Goal: Transaction & Acquisition: Purchase product/service

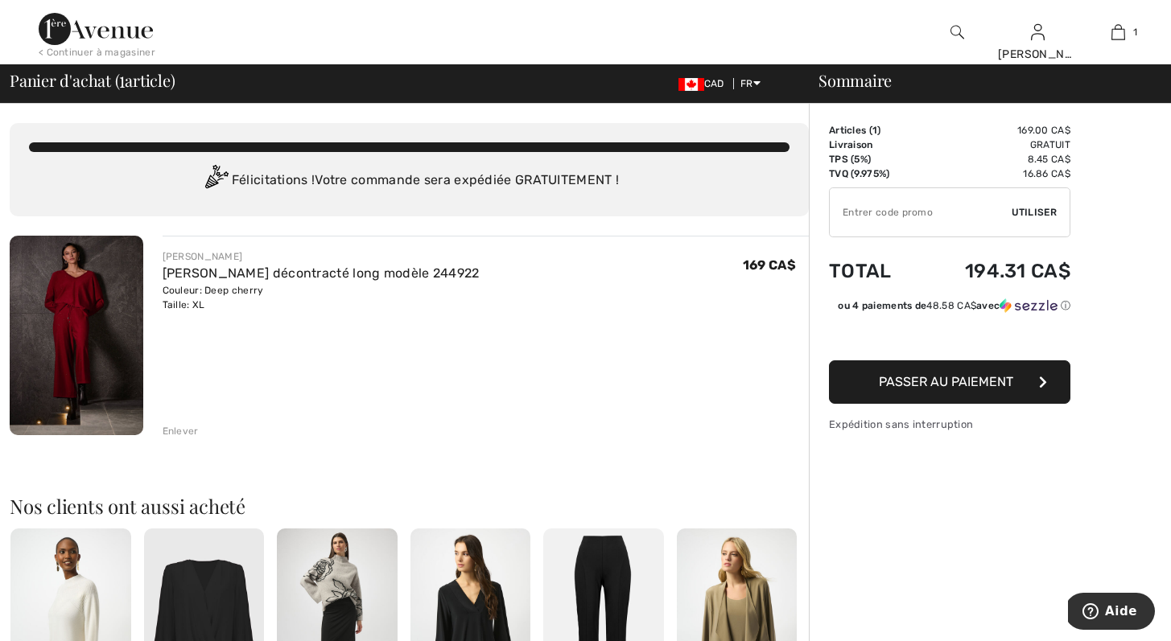
click at [179, 428] on div "Enlever" at bounding box center [181, 431] width 36 height 14
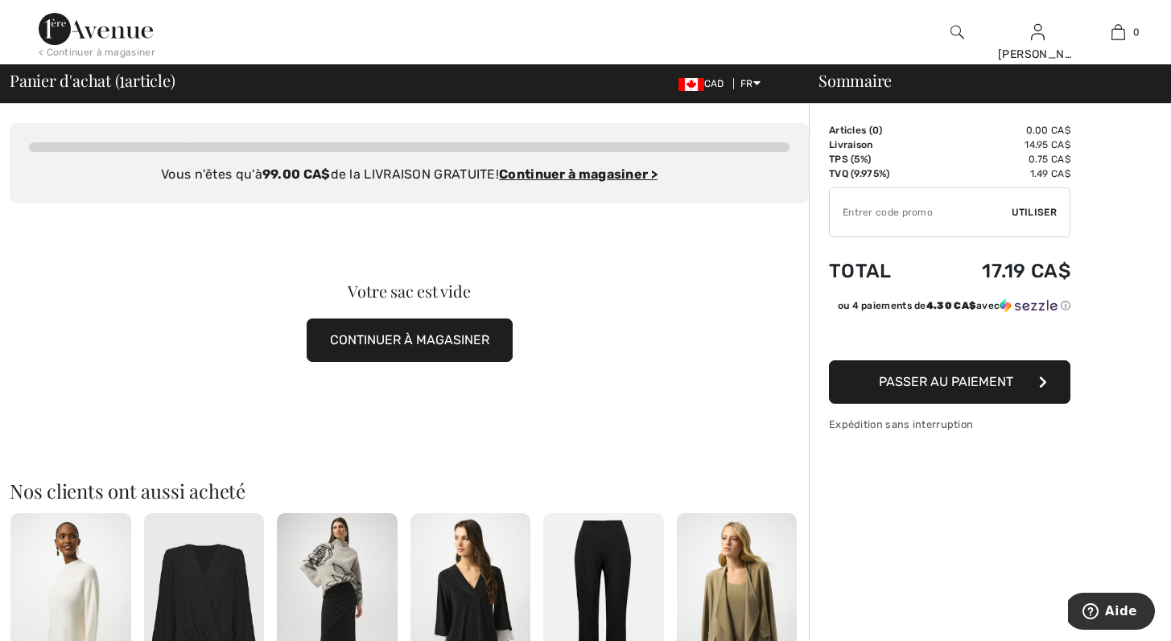
click at [440, 339] on button "CONTINUER À MAGASINER" at bounding box center [410, 340] width 206 height 43
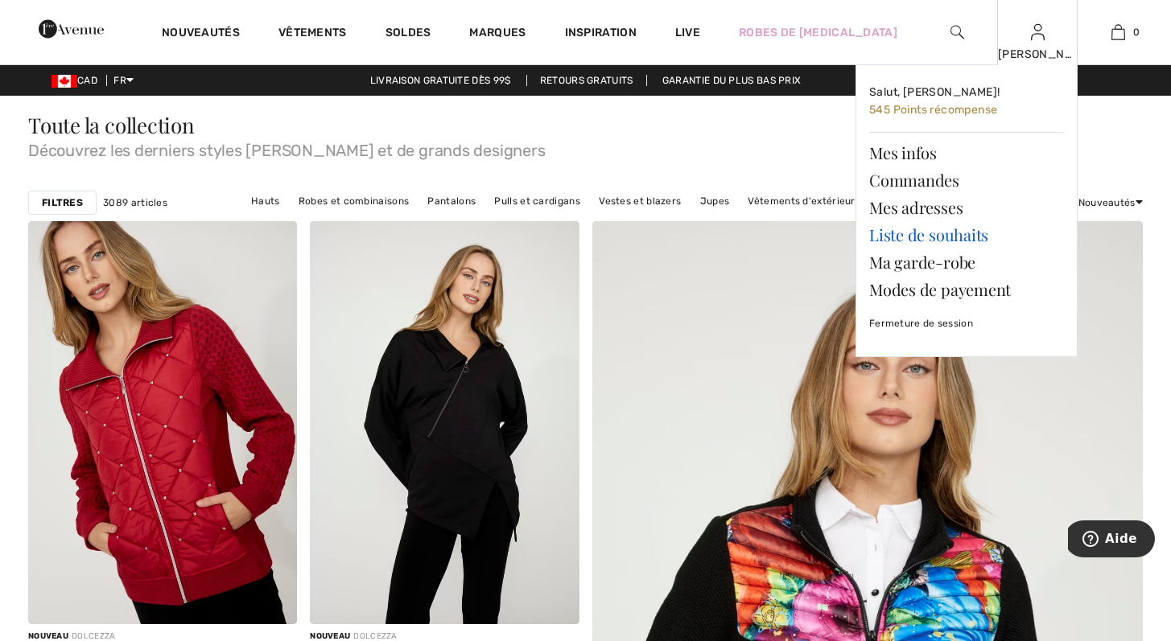
click at [933, 232] on link "Liste de souhaits" at bounding box center [966, 234] width 195 height 27
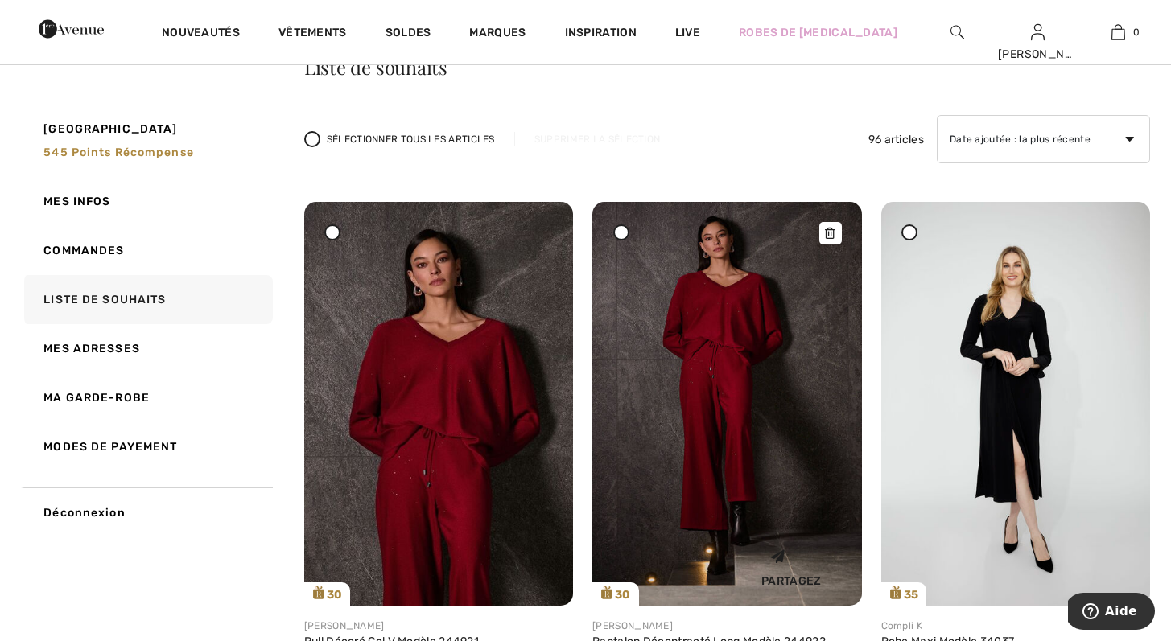
scroll to position [418, 0]
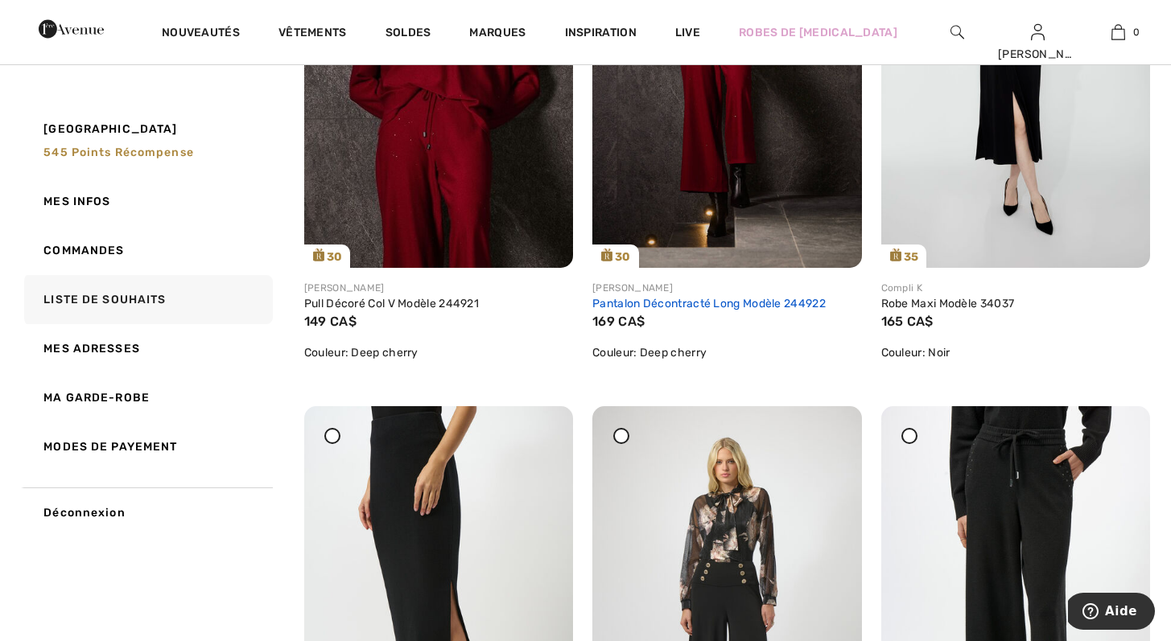
click at [774, 302] on link "Pantalon Décontracté Long Modèle 244922" at bounding box center [708, 304] width 233 height 14
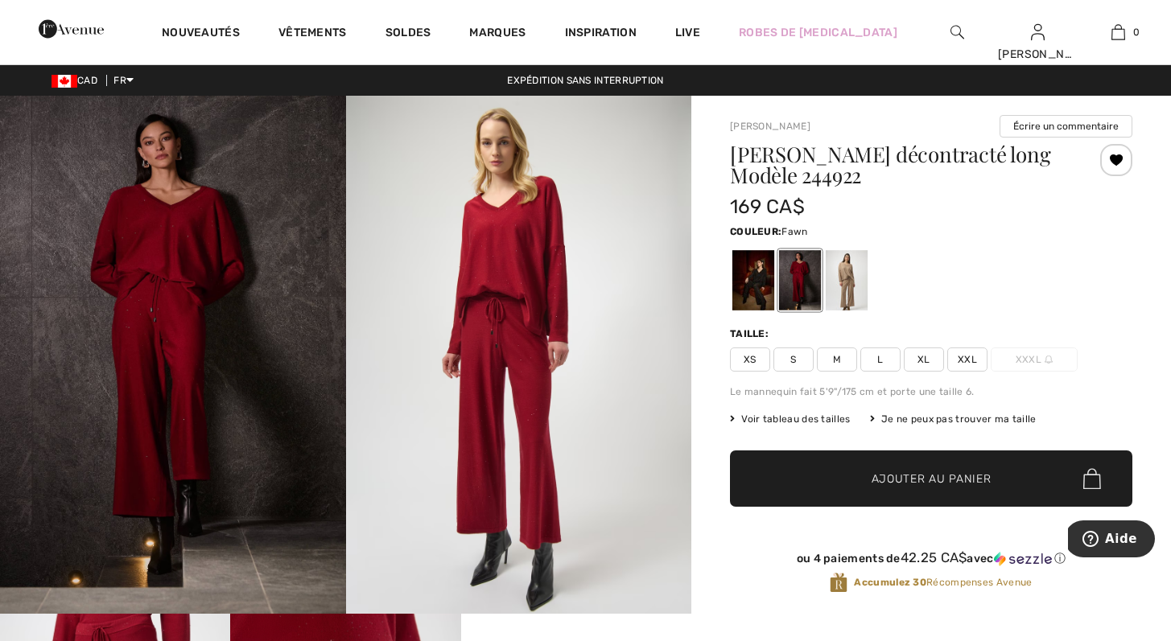
click at [863, 277] on div at bounding box center [847, 280] width 42 height 60
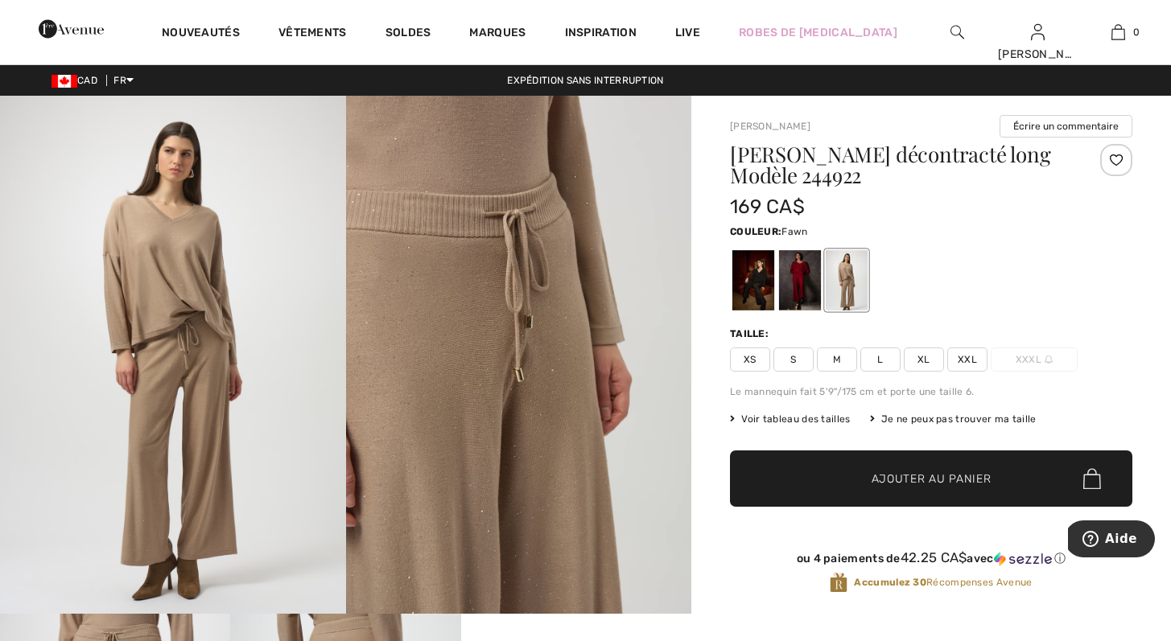
click at [925, 359] on span "XL" at bounding box center [924, 360] width 40 height 24
click at [983, 476] on span "Ajouter au panier" at bounding box center [932, 479] width 120 height 17
click at [919, 435] on div "Pantalon décontracté long Modèle 244922 169 CA$ Couleur: Fawn Taille: XS S M L …" at bounding box center [931, 382] width 402 height 476
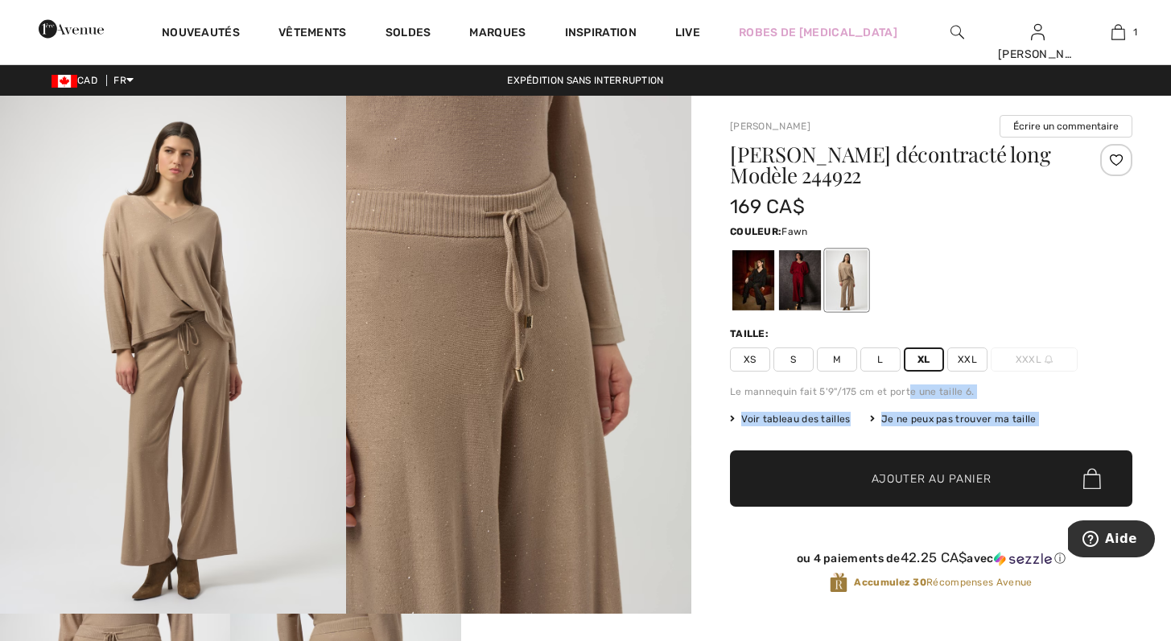
click at [952, 481] on span "Ajouter au panier" at bounding box center [932, 479] width 120 height 17
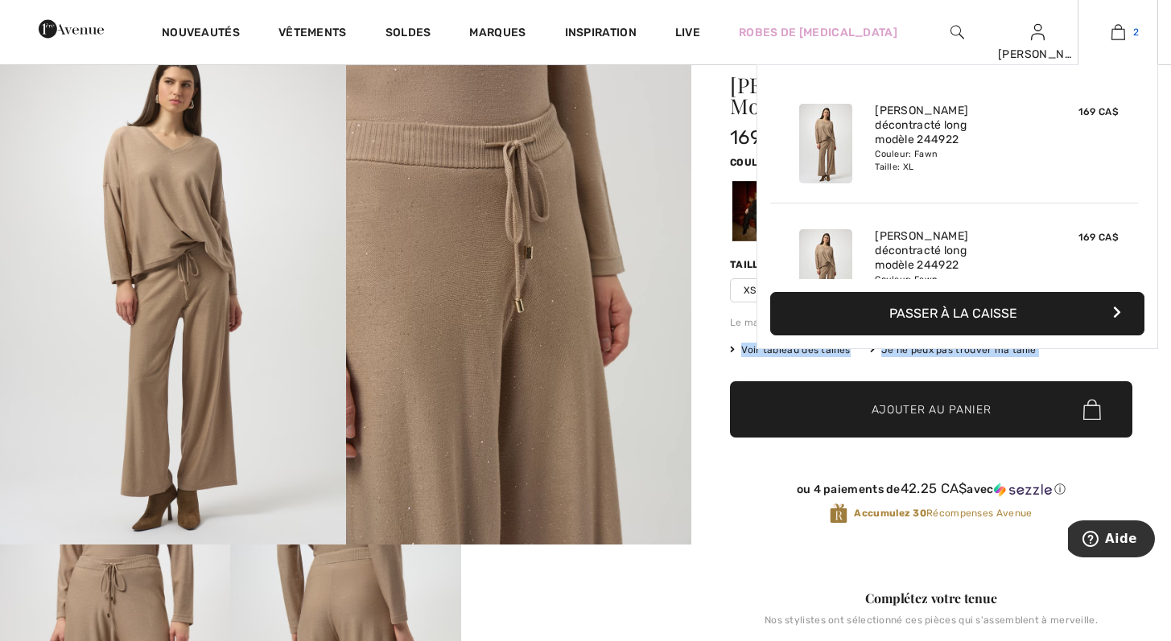
click at [1117, 31] on img at bounding box center [1118, 32] width 14 height 19
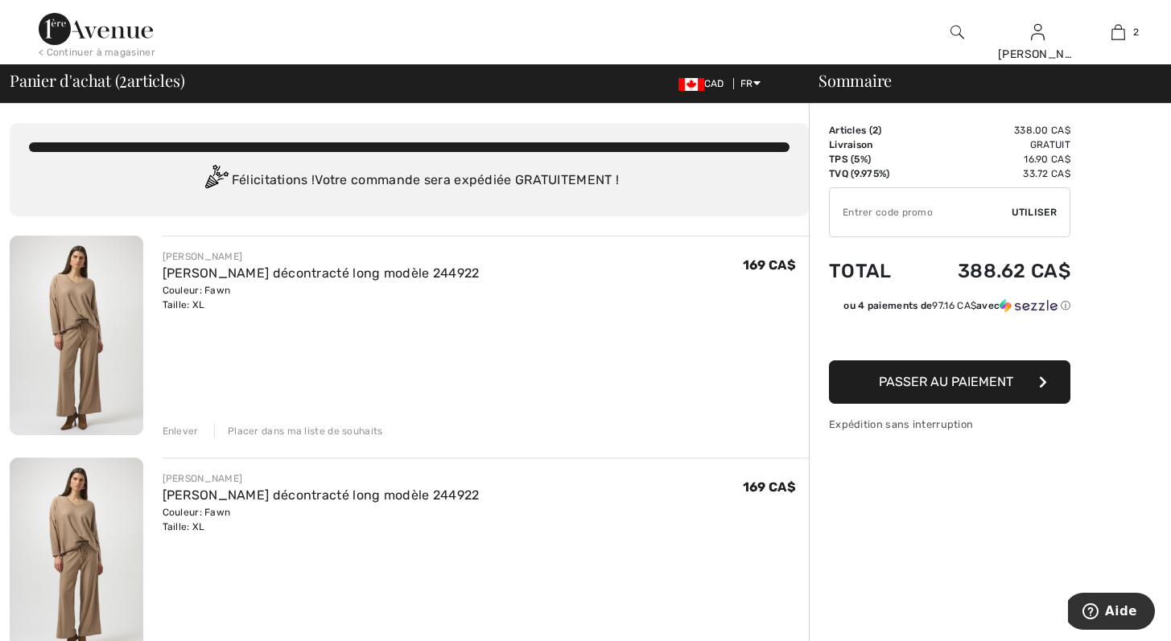
click at [184, 426] on div "Enlever" at bounding box center [181, 431] width 36 height 14
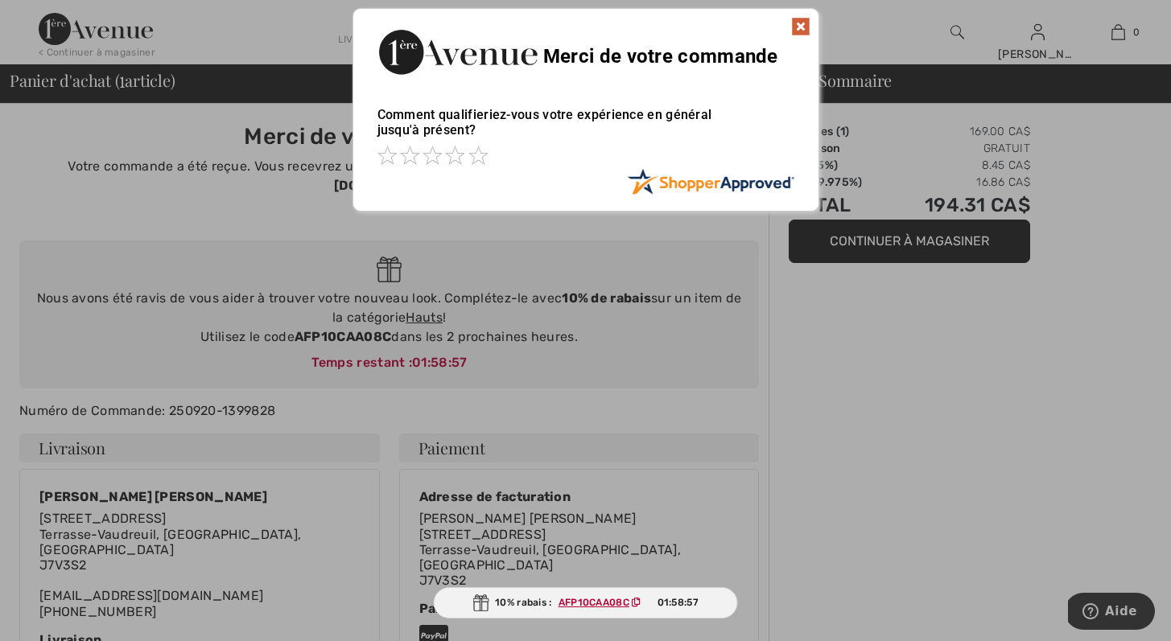
click at [799, 27] on img at bounding box center [800, 26] width 19 height 19
